Goal: Check status

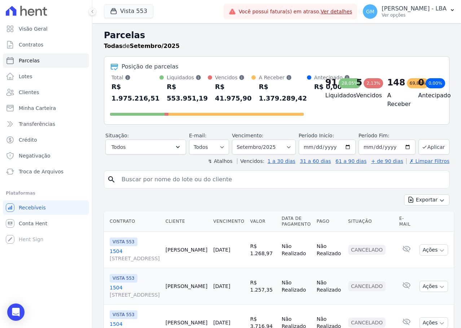
select select
click at [126, 17] on button "Vista 553" at bounding box center [128, 11] width 49 height 14
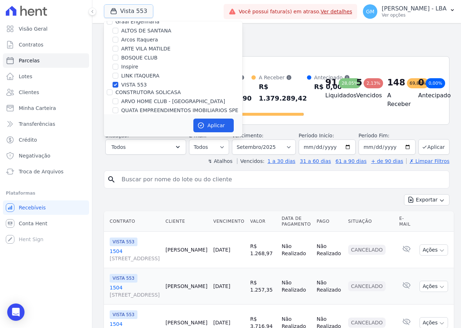
scroll to position [108, 0]
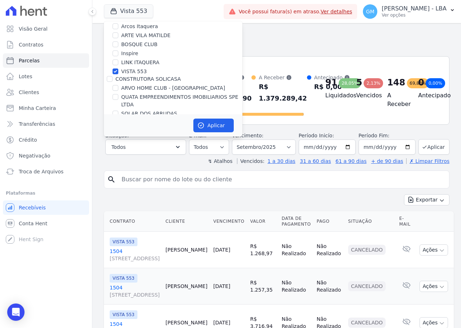
drag, startPoint x: 139, startPoint y: 69, endPoint x: 139, endPoint y: 42, distance: 27.4
click at [139, 69] on label "VISTA 553" at bounding box center [134, 72] width 26 height 8
click at [118, 69] on input "VISTA 553" at bounding box center [116, 72] width 6 height 6
checkbox input "false"
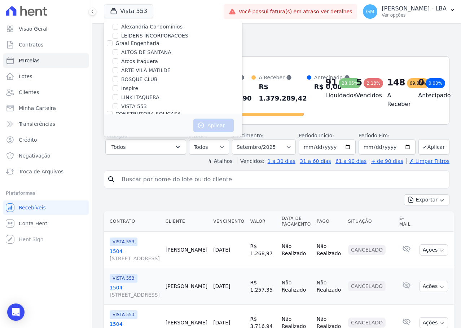
scroll to position [72, 0]
click at [320, 43] on div "Todas de Setembro/2025" at bounding box center [277, 46] width 346 height 9
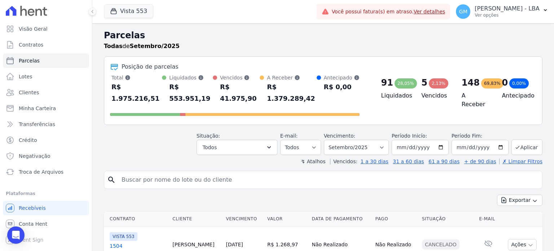
select select
